Goal: Information Seeking & Learning: Find specific fact

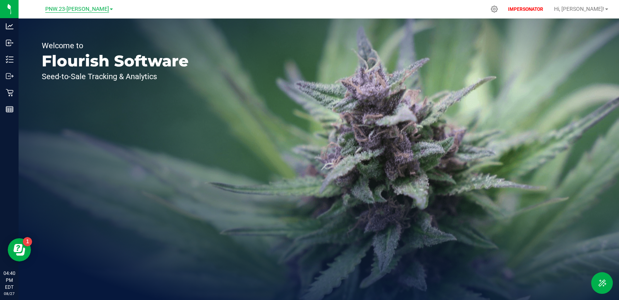
click at [90, 8] on span "PNW.23-[PERSON_NAME]" at bounding box center [77, 9] width 64 height 7
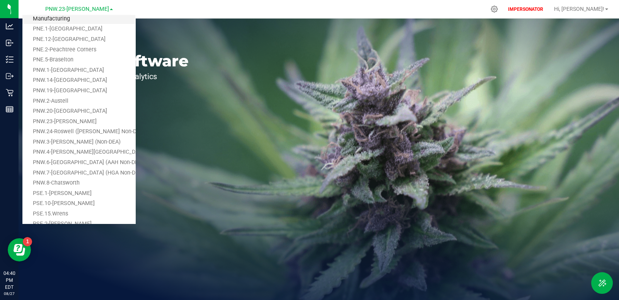
scroll to position [89, 0]
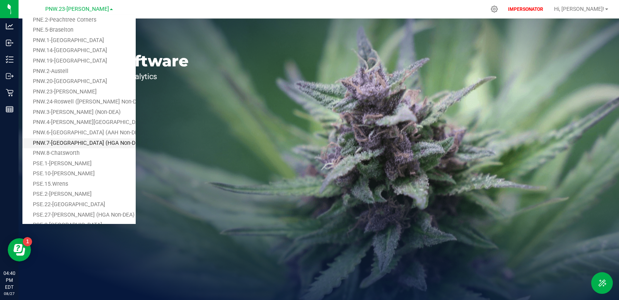
click at [77, 142] on link "PNW.7-[GEOGRAPHIC_DATA] (HGA Non-DEA)" at bounding box center [78, 143] width 113 height 10
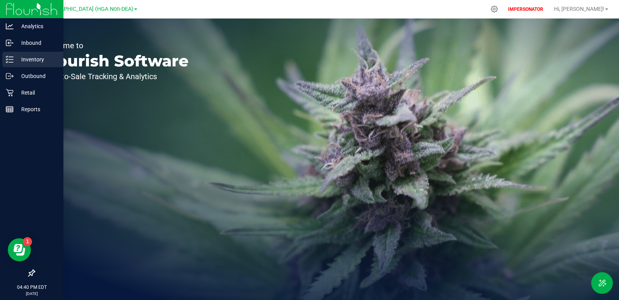
click at [33, 60] on p "Inventory" at bounding box center [37, 59] width 46 height 9
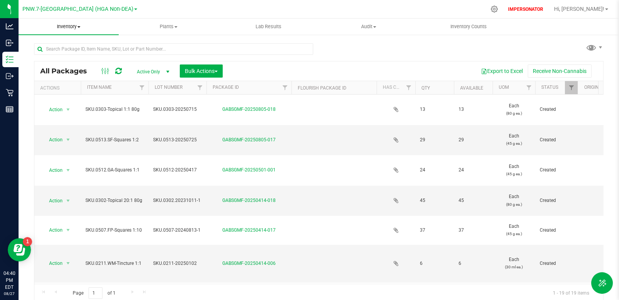
click at [71, 24] on span "Inventory" at bounding box center [69, 26] width 100 height 7
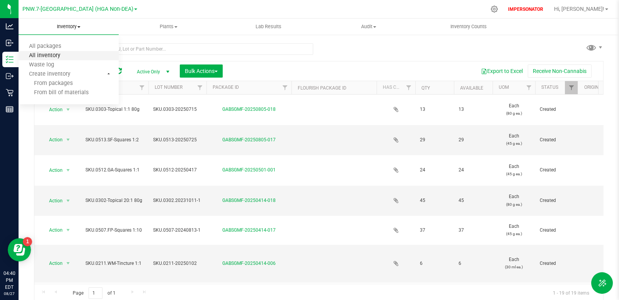
click at [59, 56] on span "All inventory" at bounding box center [45, 56] width 52 height 7
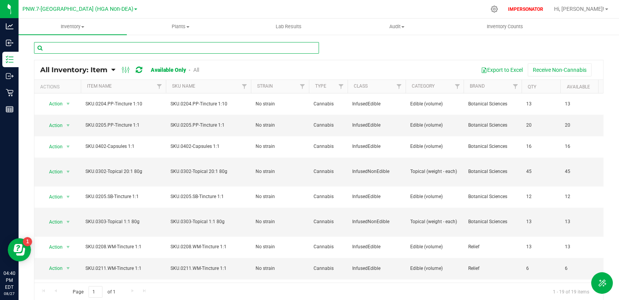
click at [109, 47] on input "text" at bounding box center [176, 48] width 285 height 12
paste input "SKU.0207.WM-Tincture 1:10"
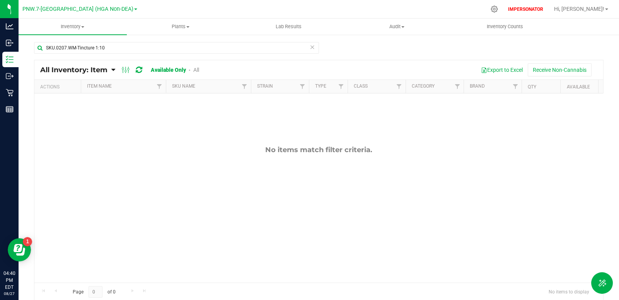
click at [198, 70] on link "All" at bounding box center [196, 70] width 6 height 6
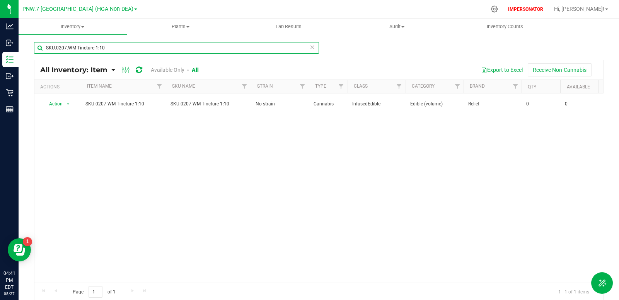
drag, startPoint x: 100, startPoint y: 47, endPoint x: 18, endPoint y: 45, distance: 81.6
click at [19, 45] on div "SKU.0207.WM-Tincture 1:10 All Inventory: Item Item Summary Item (default) Item …" at bounding box center [319, 155] width 600 height 242
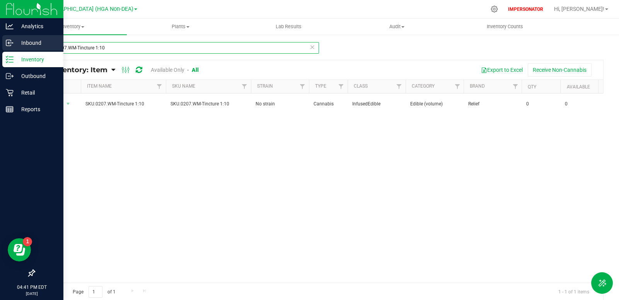
paste input "Name: SKU.0213"
drag, startPoint x: 134, startPoint y: 49, endPoint x: 14, endPoint y: 44, distance: 120.0
click at [14, 44] on div "Analytics Inbound Inventory Outbound Retail Reports 04:41 PM EDT [DATE] 08/27 P…" at bounding box center [309, 150] width 619 height 300
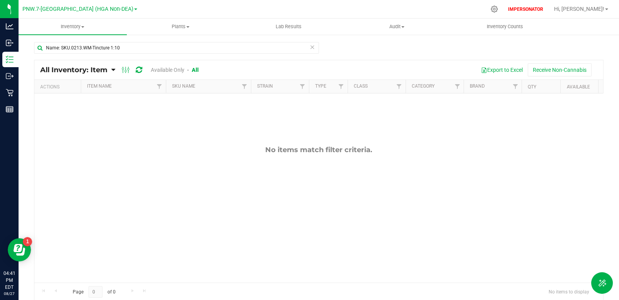
click at [173, 71] on link "Available Only" at bounding box center [168, 70] width 34 height 6
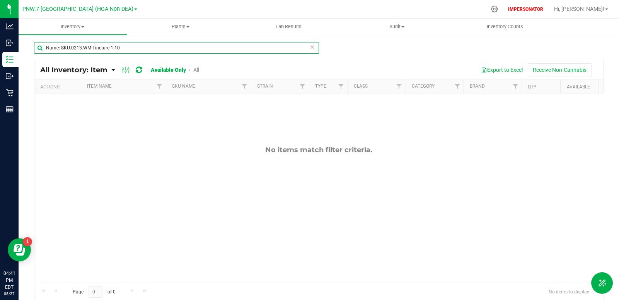
drag, startPoint x: 115, startPoint y: 47, endPoint x: 19, endPoint y: 42, distance: 96.0
click at [19, 42] on div "Name: SKU.0213.WM-Tincture 1:10 All Inventory: Item Item Summary Item (default)…" at bounding box center [319, 155] width 600 height 242
paste input "SKU.0207"
drag, startPoint x: 105, startPoint y: 49, endPoint x: 30, endPoint y: 50, distance: 74.6
click at [30, 50] on div "SKU.0207.WM-Tincture 1:10 All Inventory: Item Item Summary Item (default) Item …" at bounding box center [319, 155] width 600 height 242
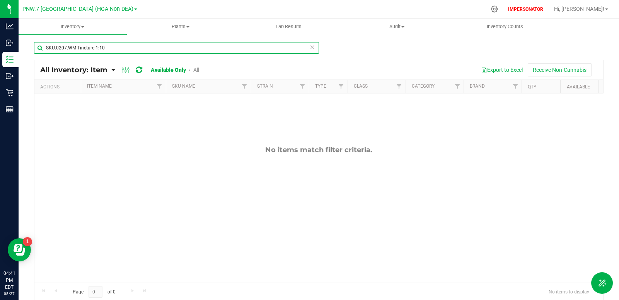
paste input "13"
type input "SKU.0213.WM-Tincture 1:10"
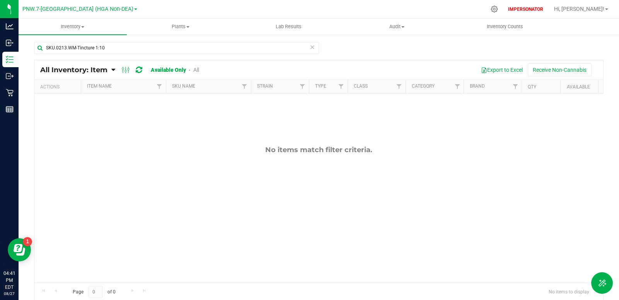
click at [197, 70] on link "All" at bounding box center [196, 70] width 6 height 6
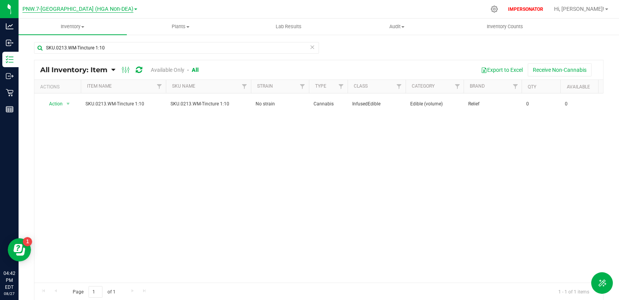
click at [77, 6] on span "PNW.7-[GEOGRAPHIC_DATA] (HGA Non-DEA)" at bounding box center [77, 9] width 111 height 7
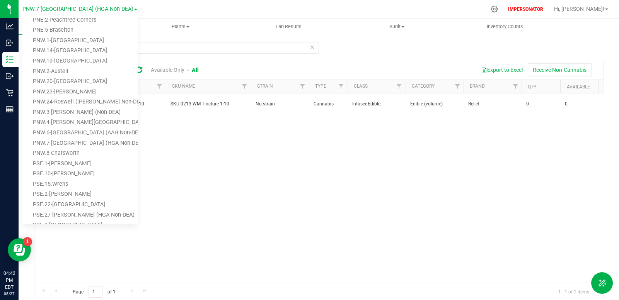
drag, startPoint x: 181, startPoint y: 144, endPoint x: 177, endPoint y: 139, distance: 6.9
click at [181, 144] on div "Action Action Global inventory View packages SKU.0213.WM-Tincture 1:10 SKU.0213…" at bounding box center [318, 188] width 569 height 189
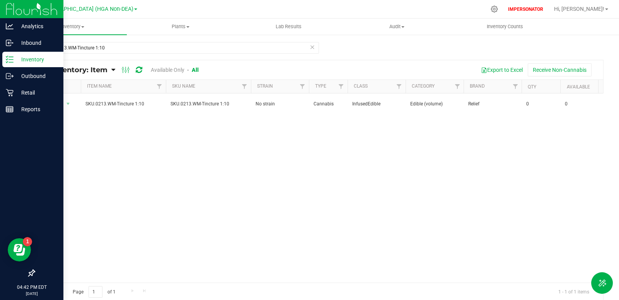
click at [14, 60] on p "Inventory" at bounding box center [37, 59] width 46 height 9
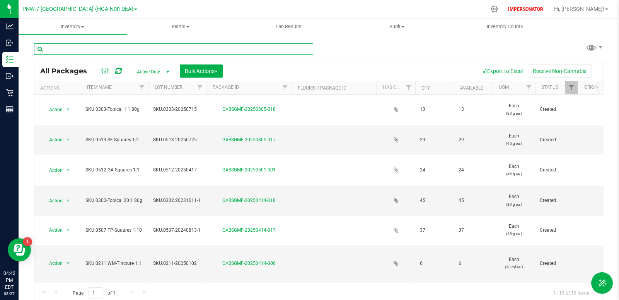
click at [160, 49] on input "text" at bounding box center [173, 49] width 279 height 12
paste input "SKU.0207.WM-Tincture 1:10"
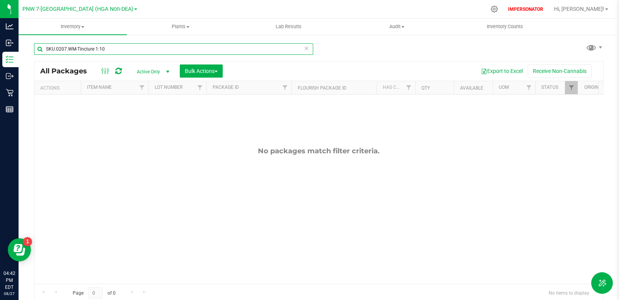
type input "SKU.0207.WM-Tincture 1:10"
